Goal: Task Accomplishment & Management: Manage account settings

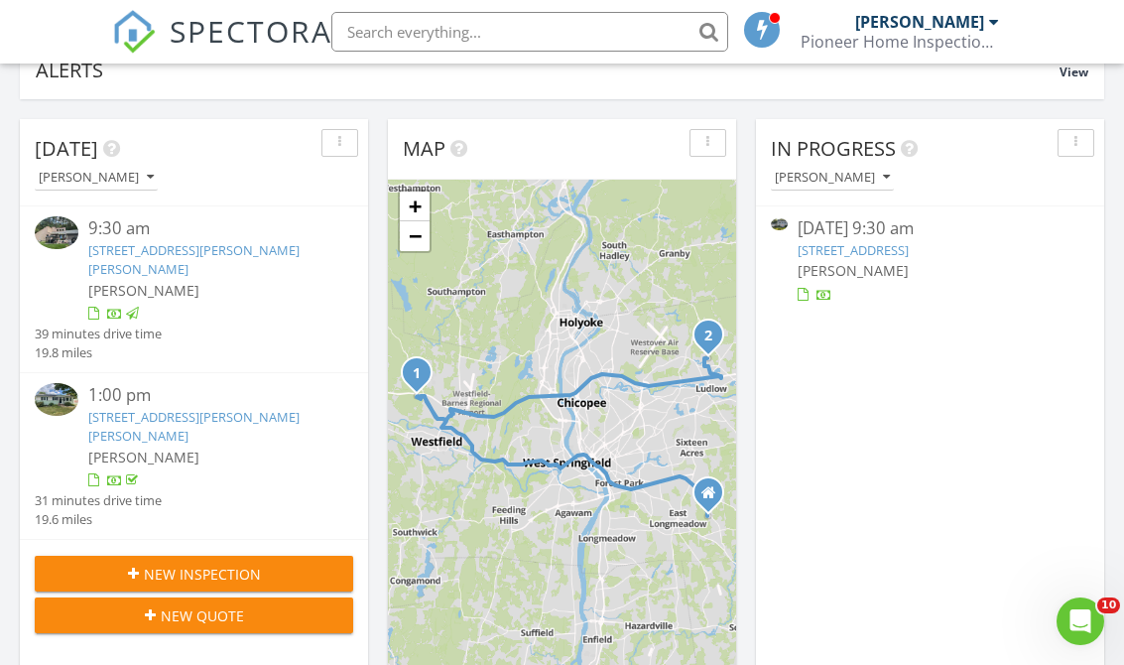
scroll to position [168, 0]
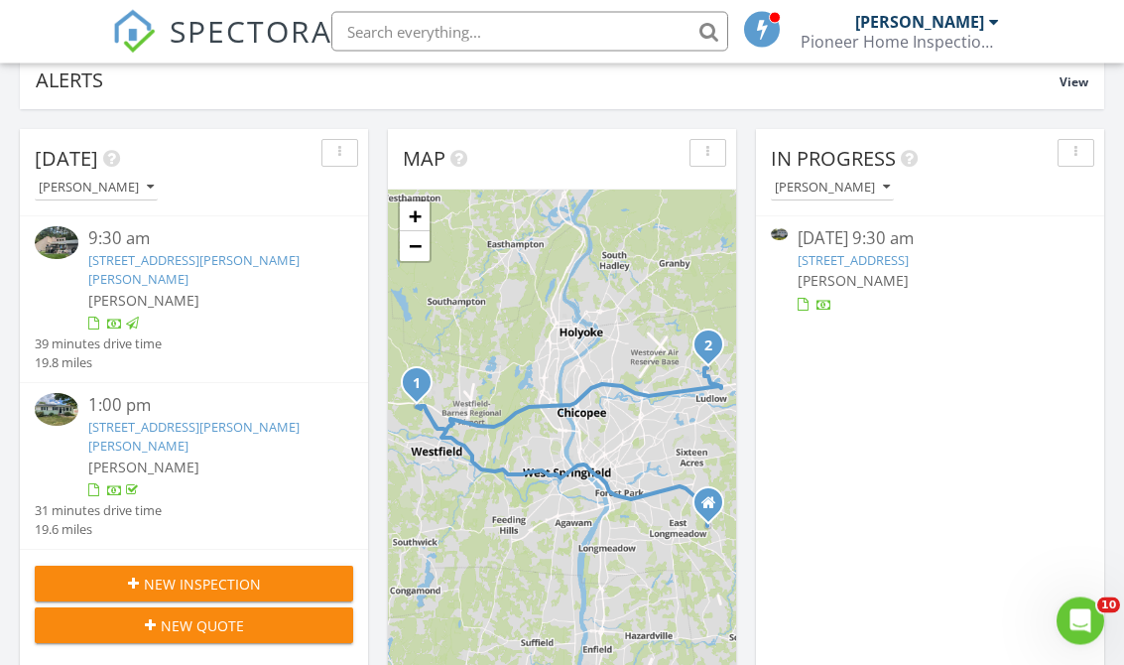
click at [836, 258] on link "123 Whitmun Rd, Longmeadow, MA 01106" at bounding box center [853, 261] width 111 height 18
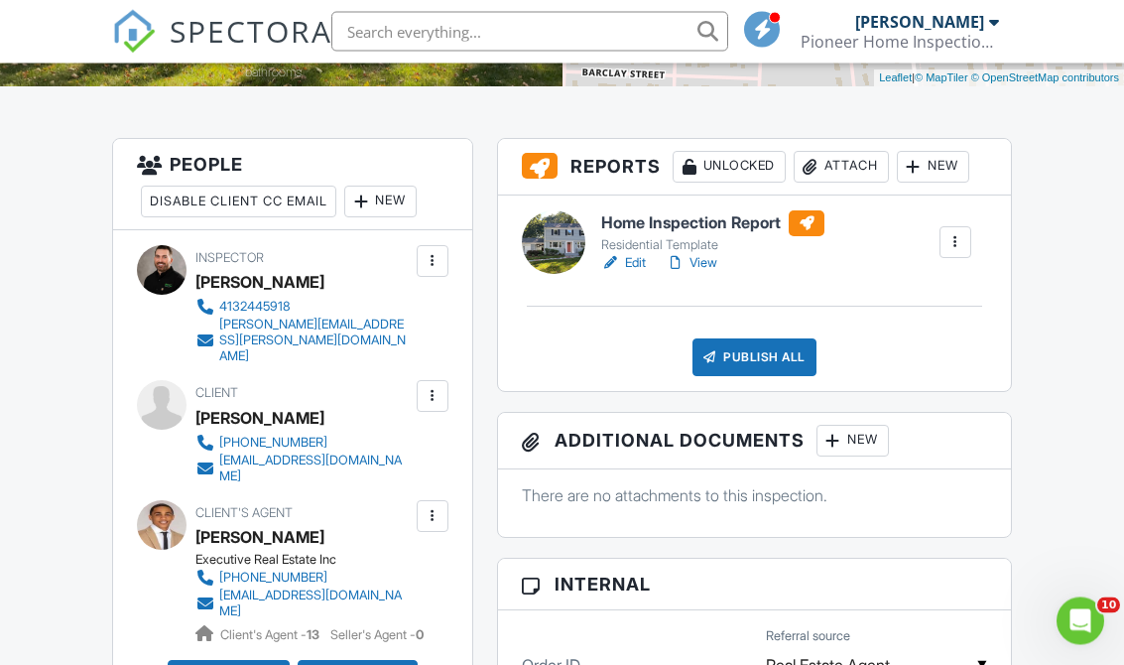
scroll to position [464, 0]
click at [730, 353] on div "Publish All" at bounding box center [755, 357] width 124 height 38
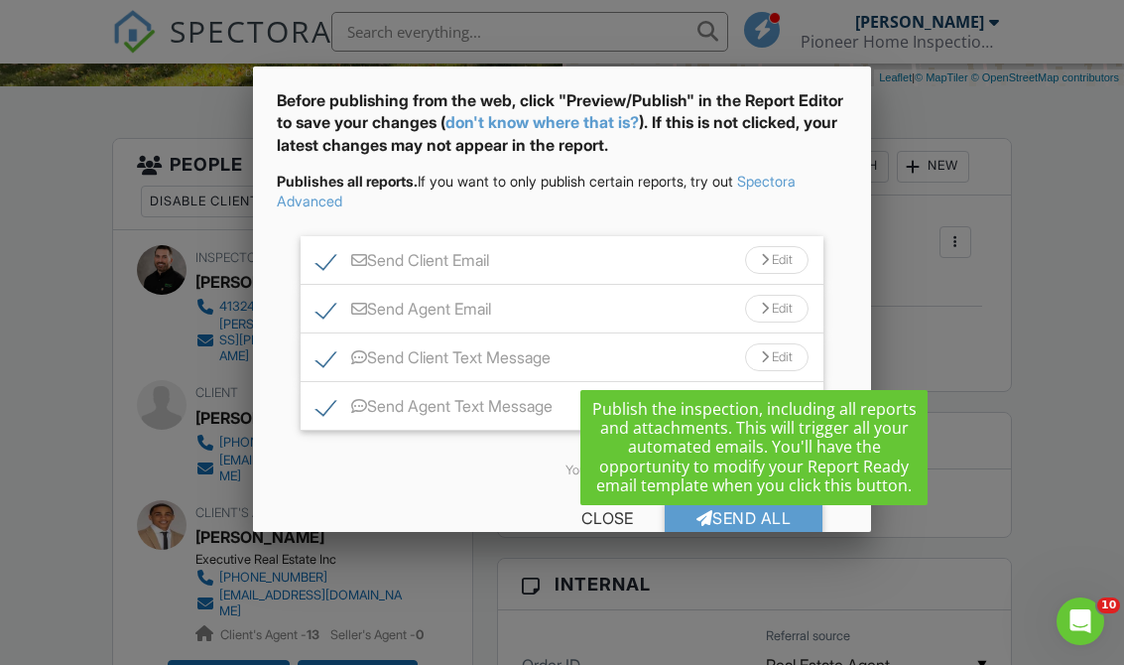
scroll to position [72, 0]
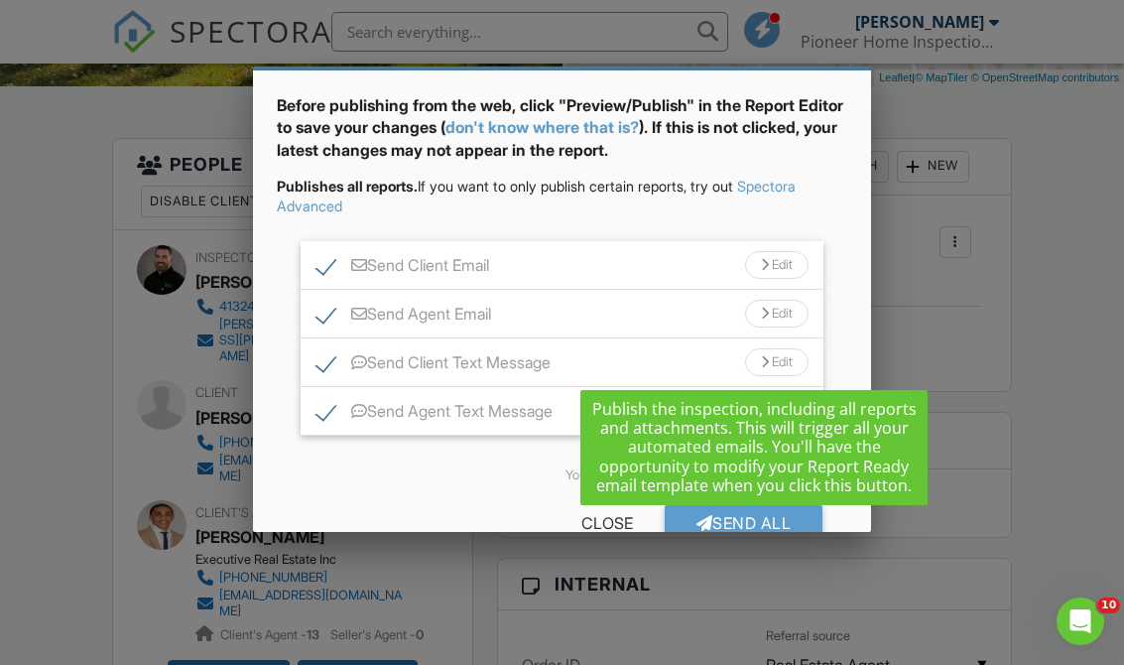
click at [703, 524] on div at bounding box center [705, 523] width 17 height 16
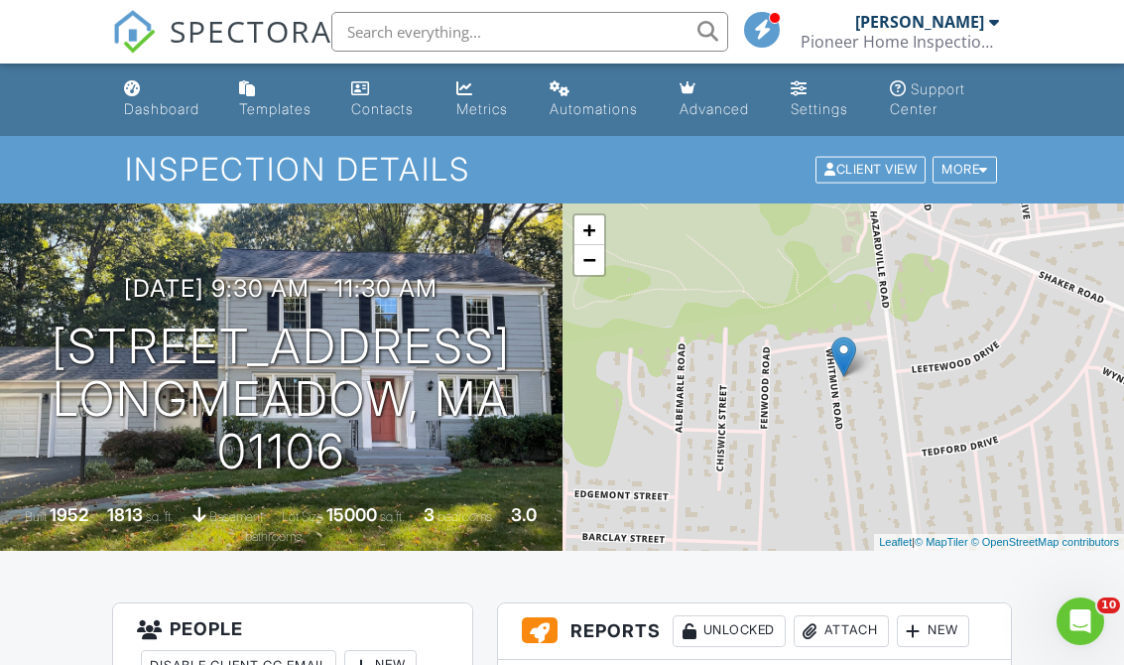
click at [163, 102] on div "Dashboard" at bounding box center [161, 108] width 75 height 17
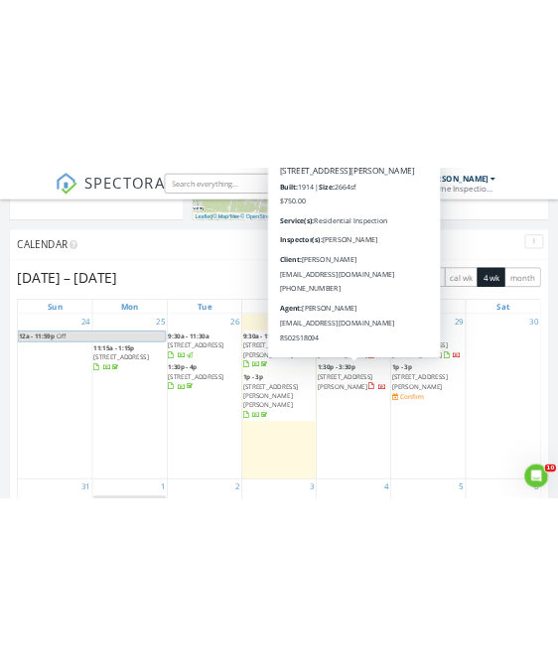
scroll to position [816, 275]
